Goal: Task Accomplishment & Management: Manage account settings

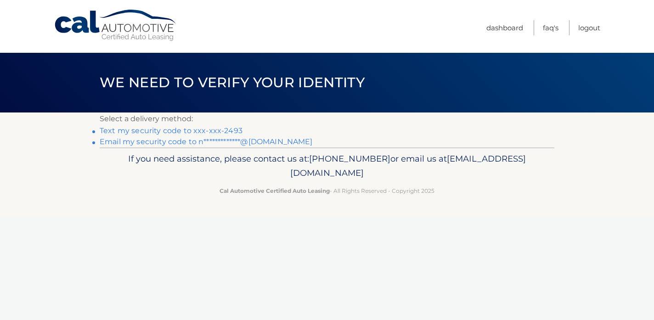
click at [230, 128] on link "Text my security code to xxx-xxx-2493" at bounding box center [171, 130] width 143 height 9
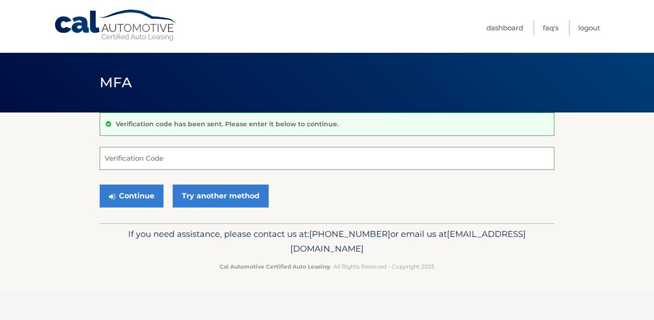
click at [215, 156] on input "Verification Code" at bounding box center [327, 158] width 455 height 23
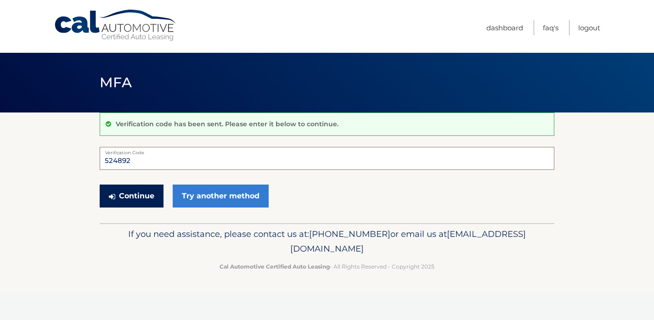
type input "524892"
click at [145, 185] on button "Continue" at bounding box center [132, 196] width 64 height 23
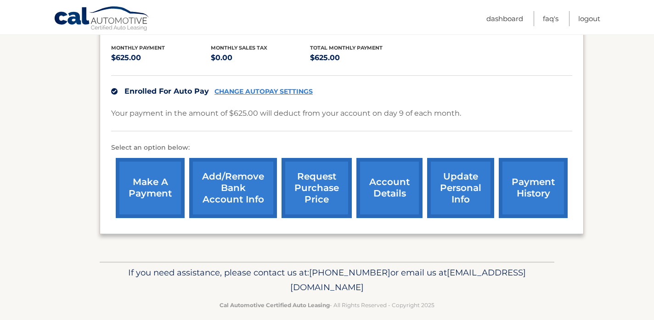
scroll to position [202, 0]
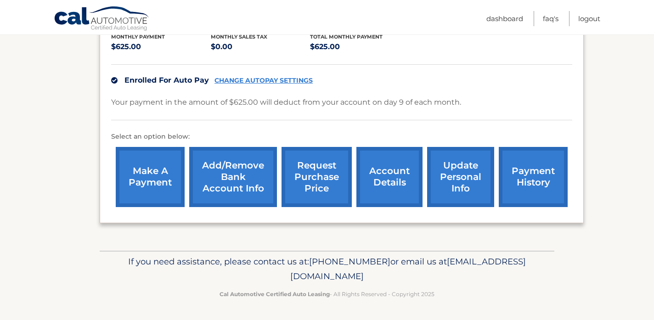
click at [397, 171] on link "account details" at bounding box center [390, 177] width 66 height 60
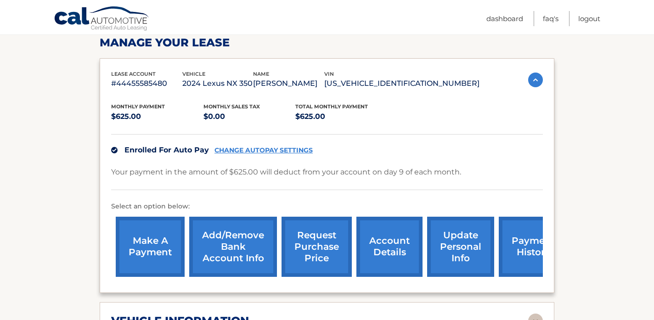
scroll to position [264, 0]
